Goal: Check status: Check status

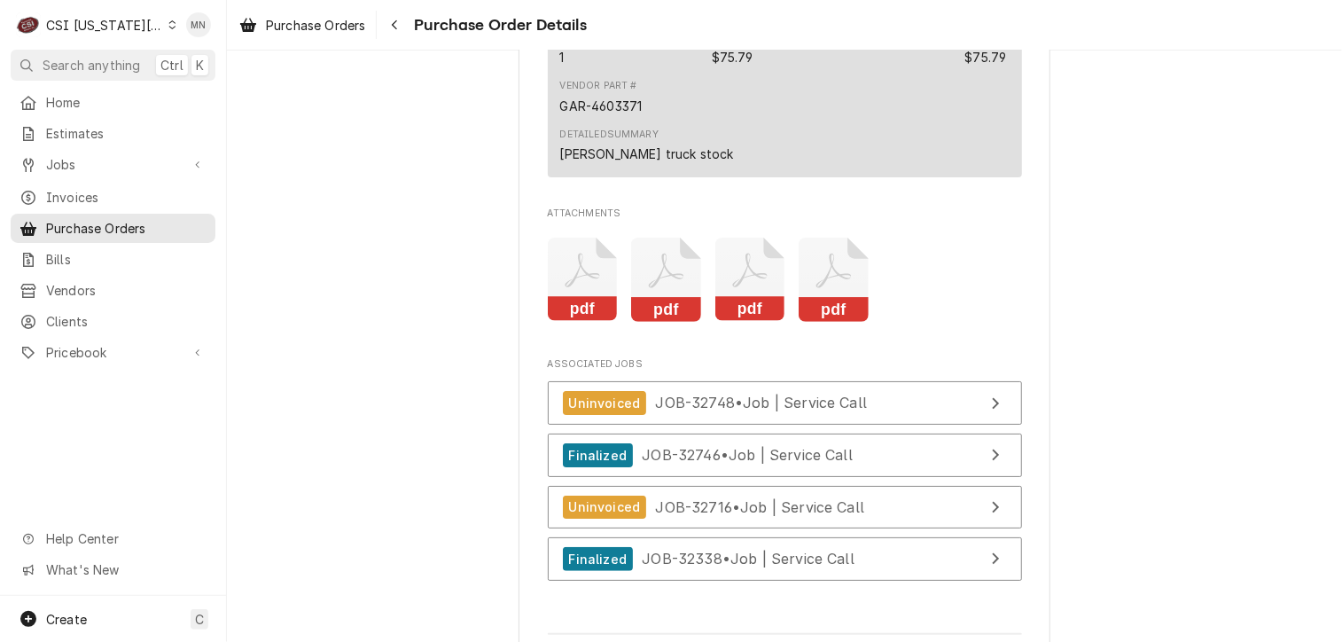
scroll to position [3700, 0]
